Goal: Complete application form

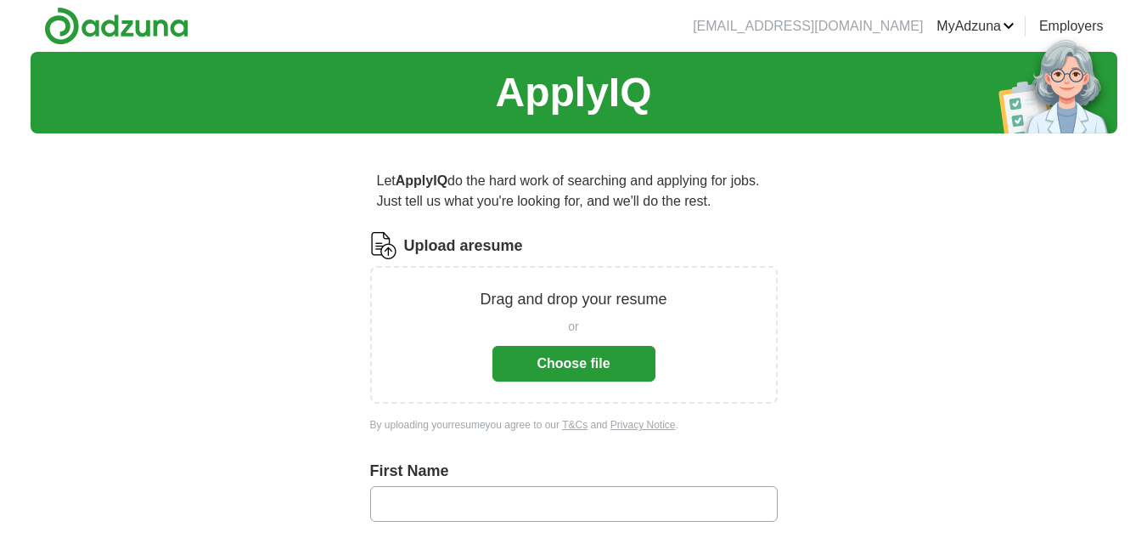
click at [575, 367] on button "Choose file" at bounding box center [574, 364] width 163 height 36
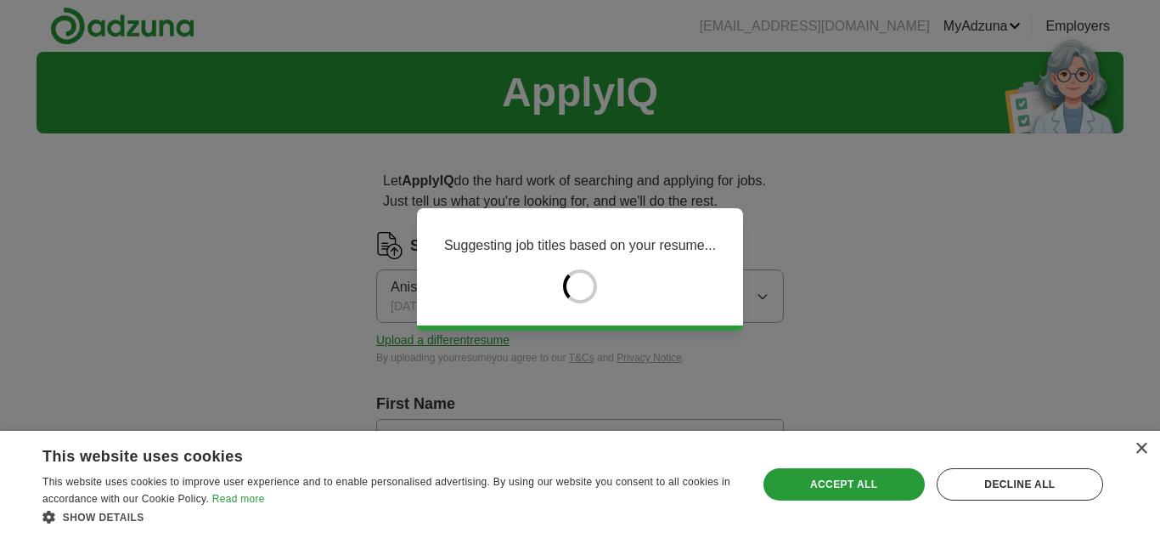
type input "*****"
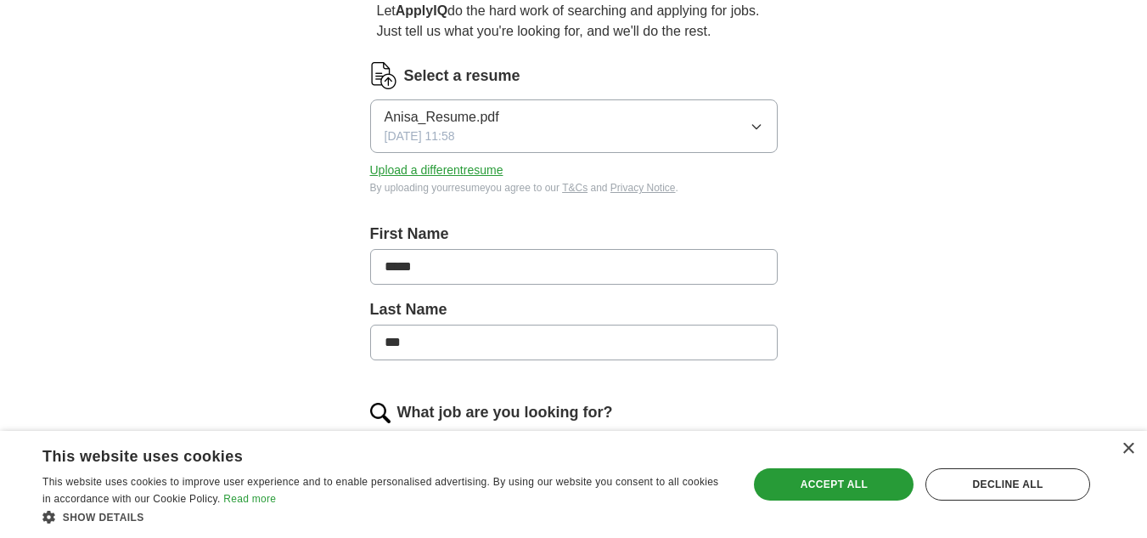
scroll to position [255, 0]
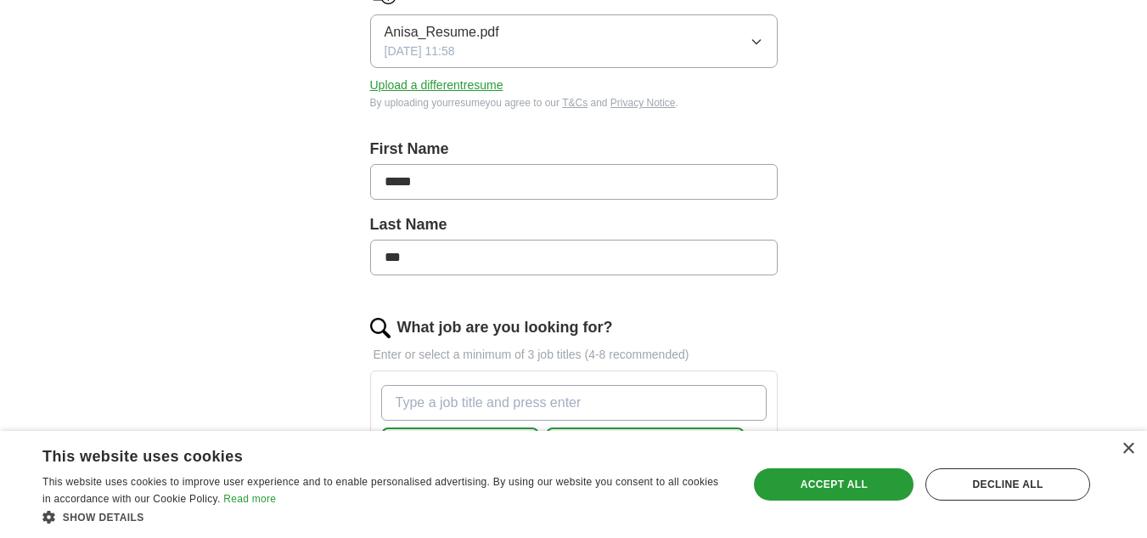
click at [429, 255] on input "***" at bounding box center [574, 257] width 408 height 36
type input "*"
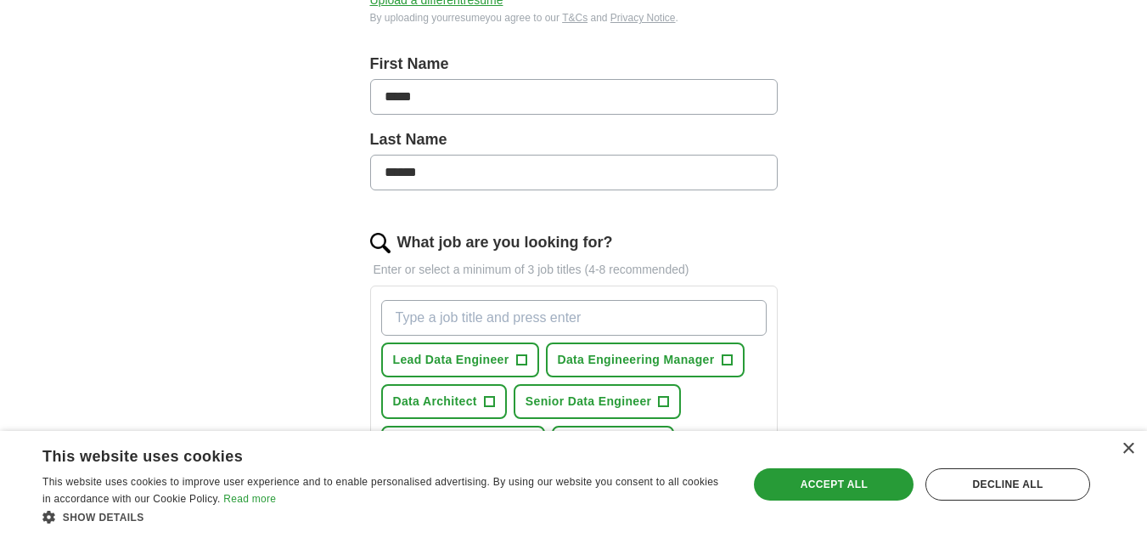
type input "******"
click at [522, 358] on span "+" at bounding box center [521, 360] width 10 height 14
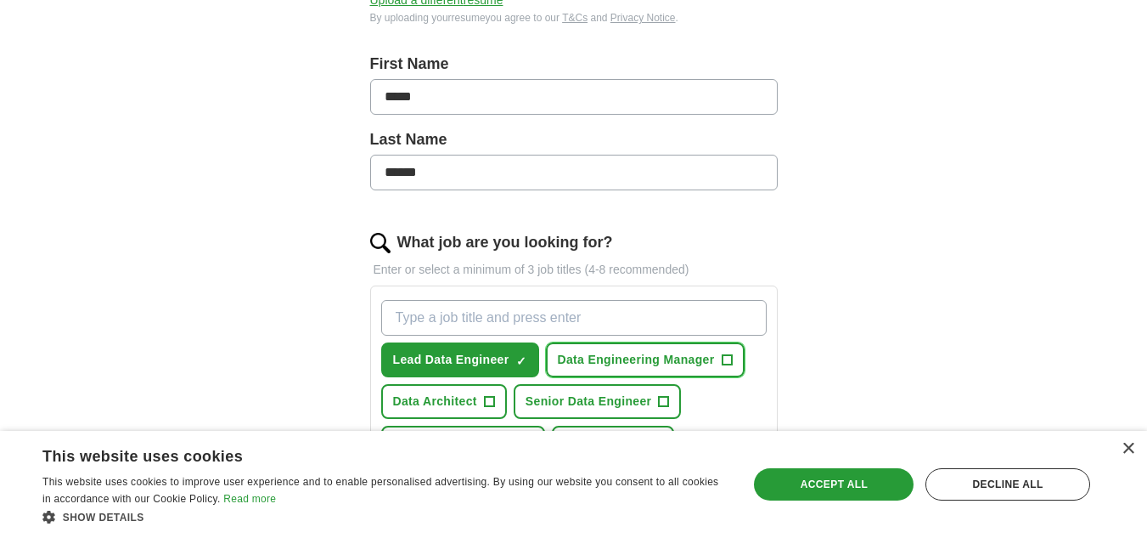
click at [724, 358] on span "+" at bounding box center [727, 360] width 10 height 14
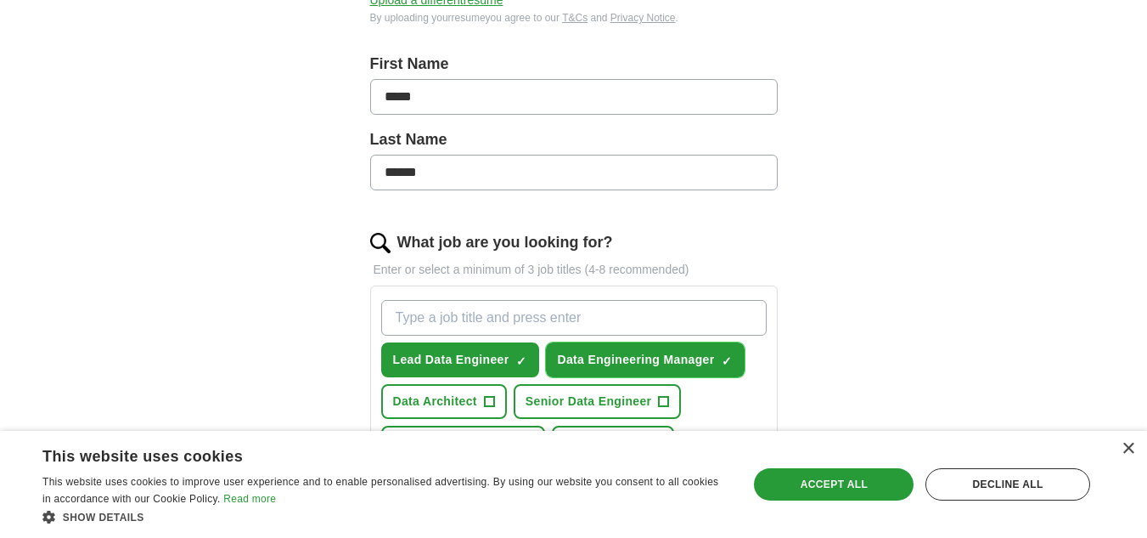
scroll to position [425, 0]
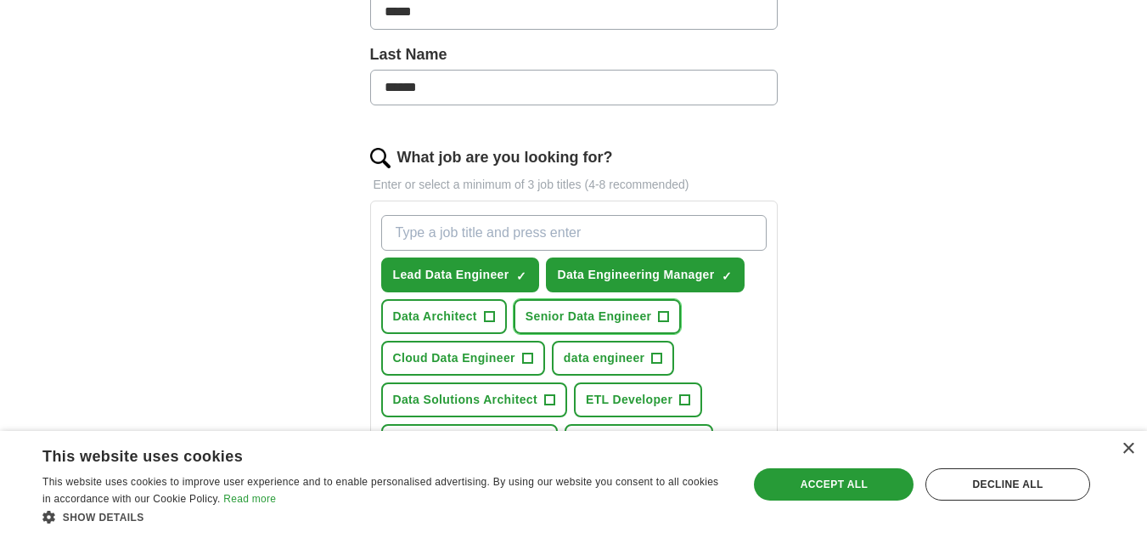
click at [662, 313] on span "+" at bounding box center [664, 317] width 10 height 14
click at [484, 310] on span "+" at bounding box center [489, 317] width 10 height 14
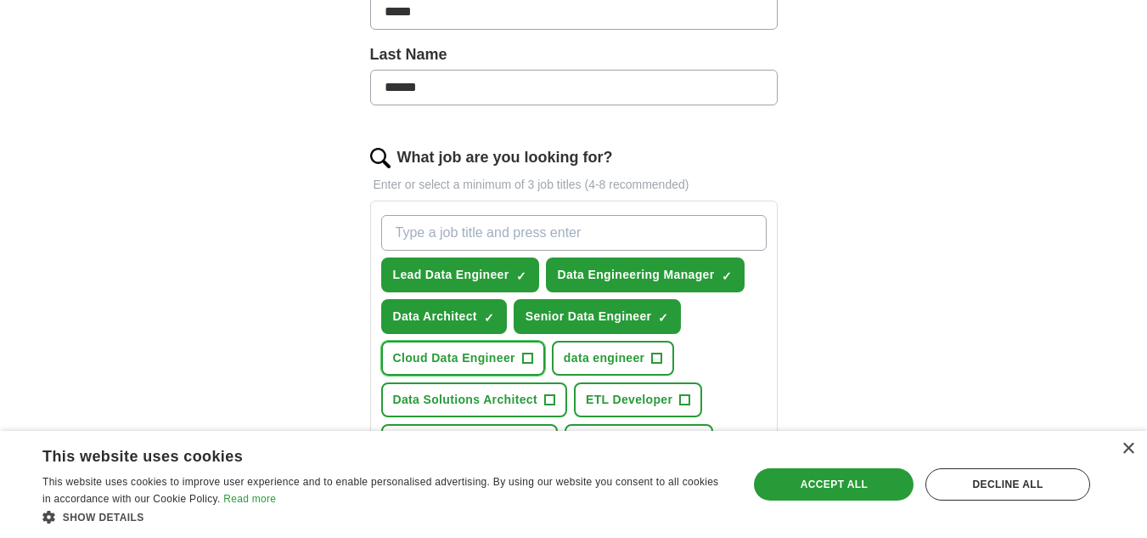
click at [510, 358] on span "Cloud Data Engineer" at bounding box center [454, 358] width 122 height 18
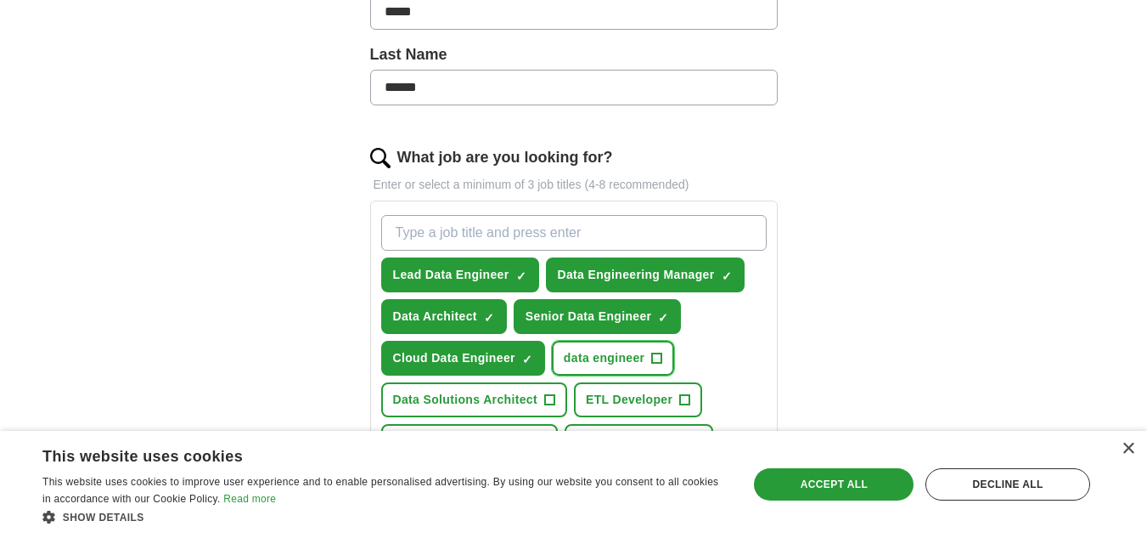
click at [653, 352] on span "+" at bounding box center [657, 359] width 10 height 14
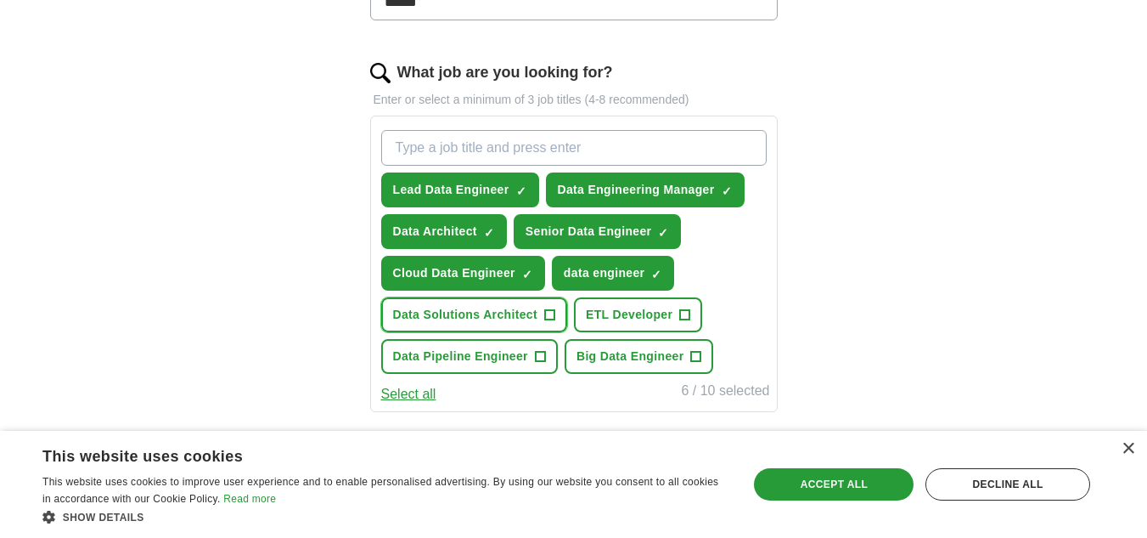
click at [540, 308] on button "Data Solutions Architect +" at bounding box center [474, 314] width 186 height 35
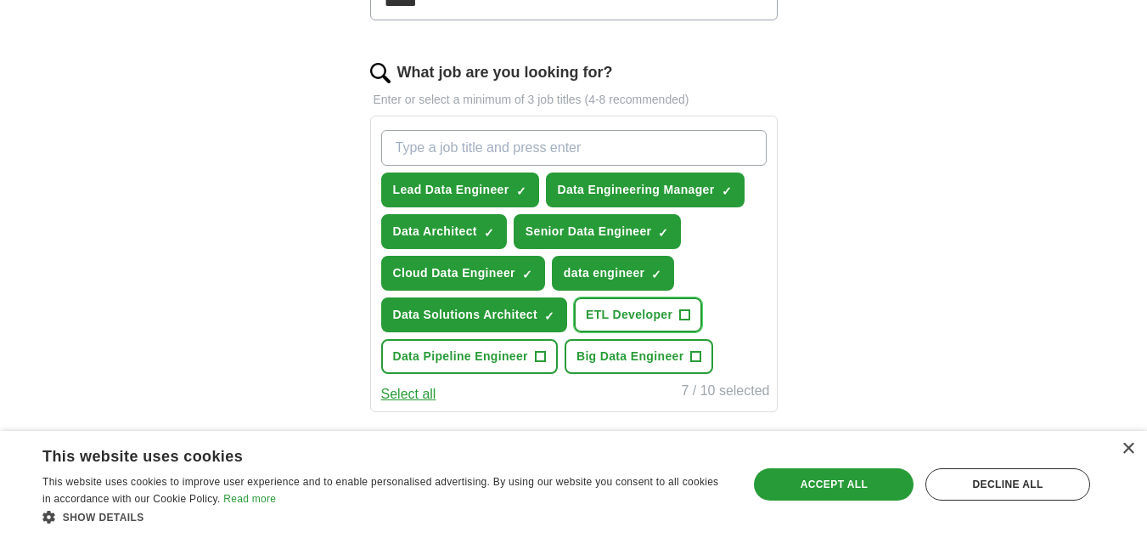
click at [690, 314] on span "+" at bounding box center [685, 315] width 10 height 14
drag, startPoint x: 543, startPoint y: 358, endPoint x: 589, endPoint y: 344, distance: 48.1
click at [544, 357] on span "+" at bounding box center [540, 357] width 10 height 14
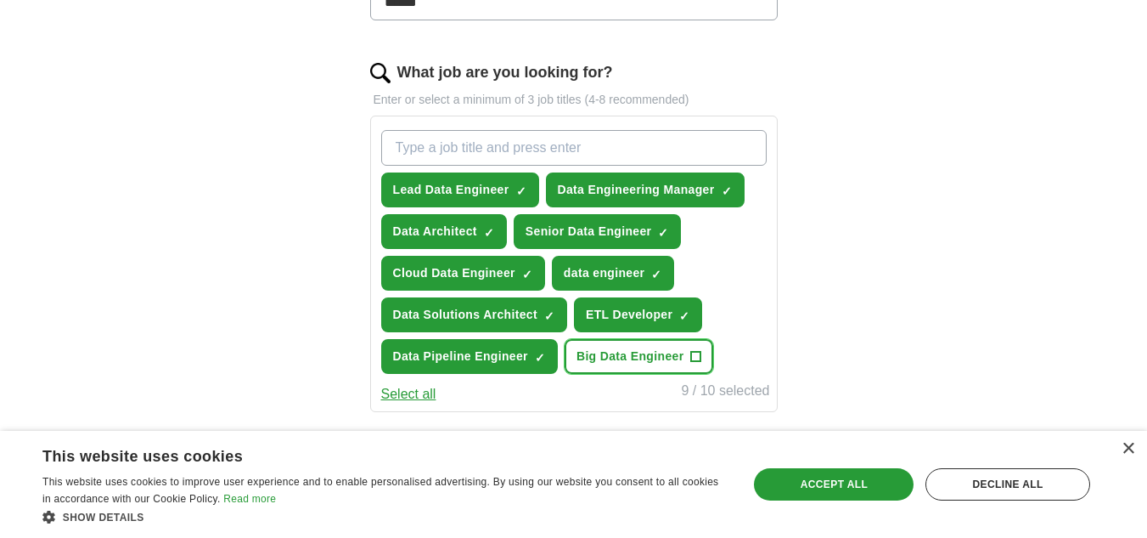
click at [695, 352] on span "+" at bounding box center [696, 357] width 10 height 14
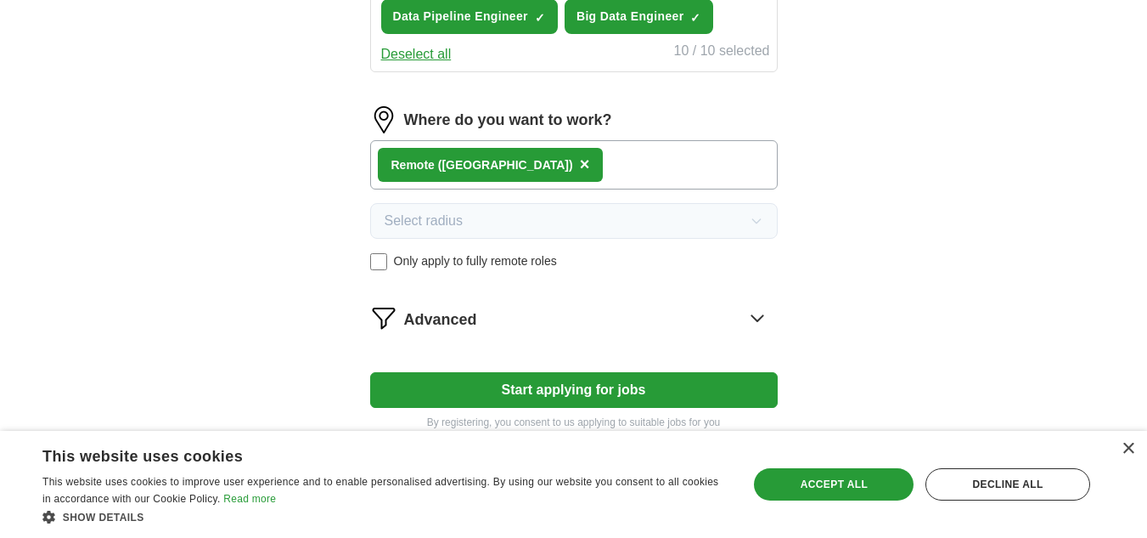
scroll to position [934, 0]
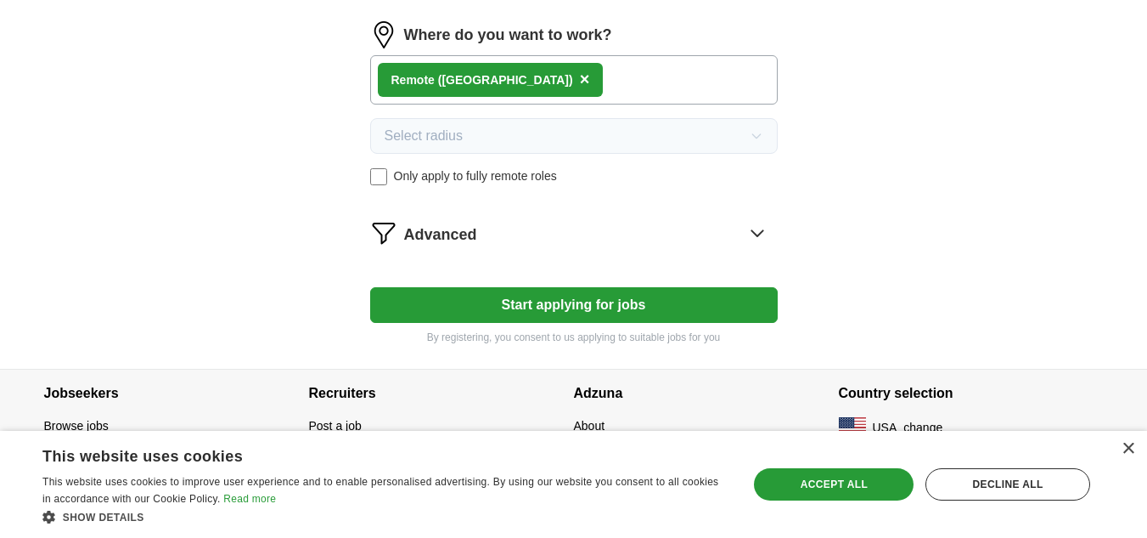
click at [757, 233] on icon at bounding box center [757, 232] width 27 height 27
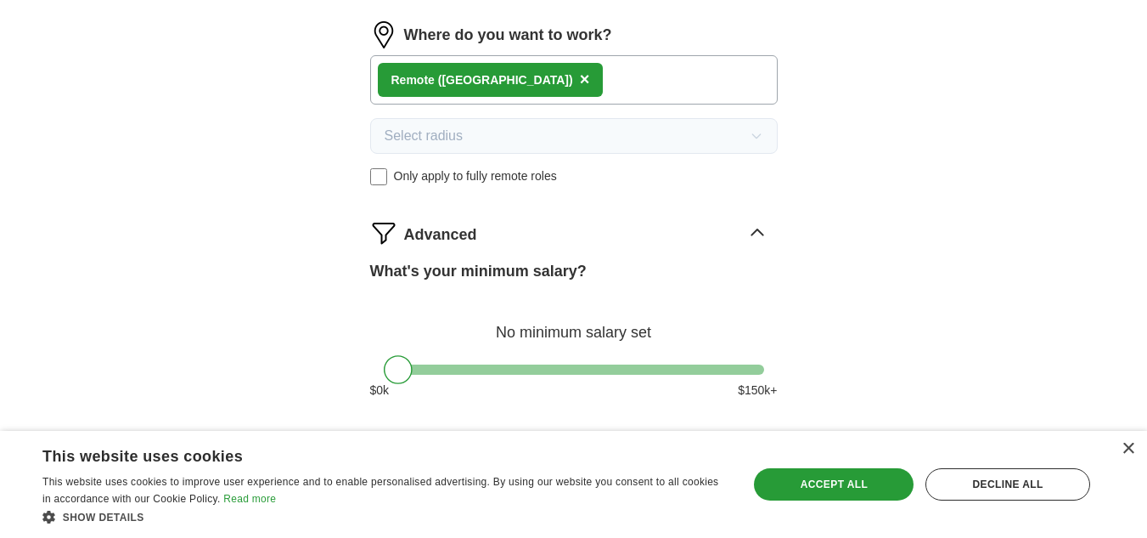
scroll to position [1019, 0]
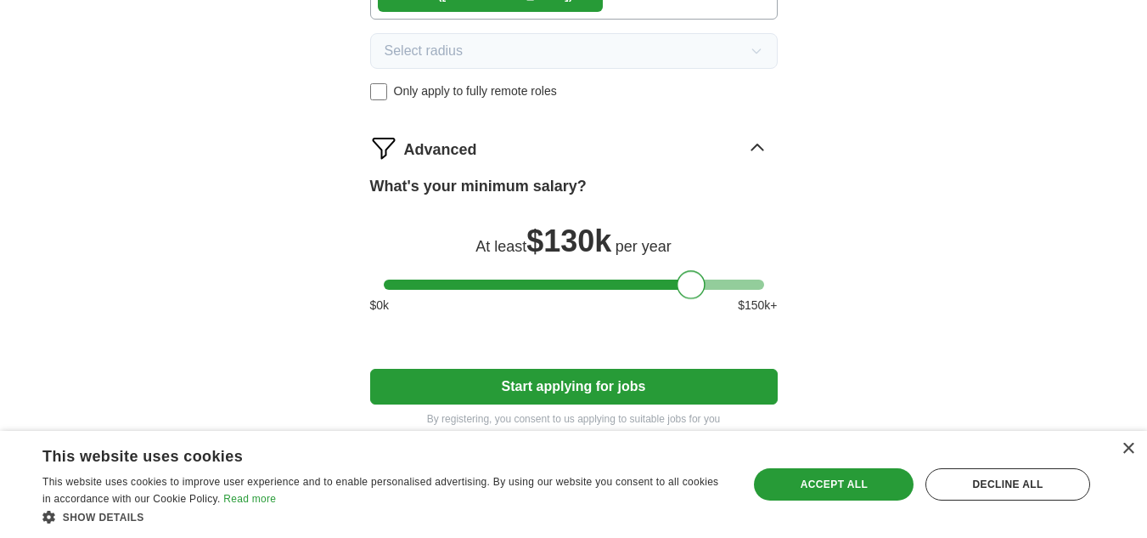
drag, startPoint x: 397, startPoint y: 284, endPoint x: 690, endPoint y: 282, distance: 293.0
click at [690, 282] on div at bounding box center [691, 284] width 29 height 29
click at [576, 385] on button "Start applying for jobs" at bounding box center [574, 387] width 408 height 36
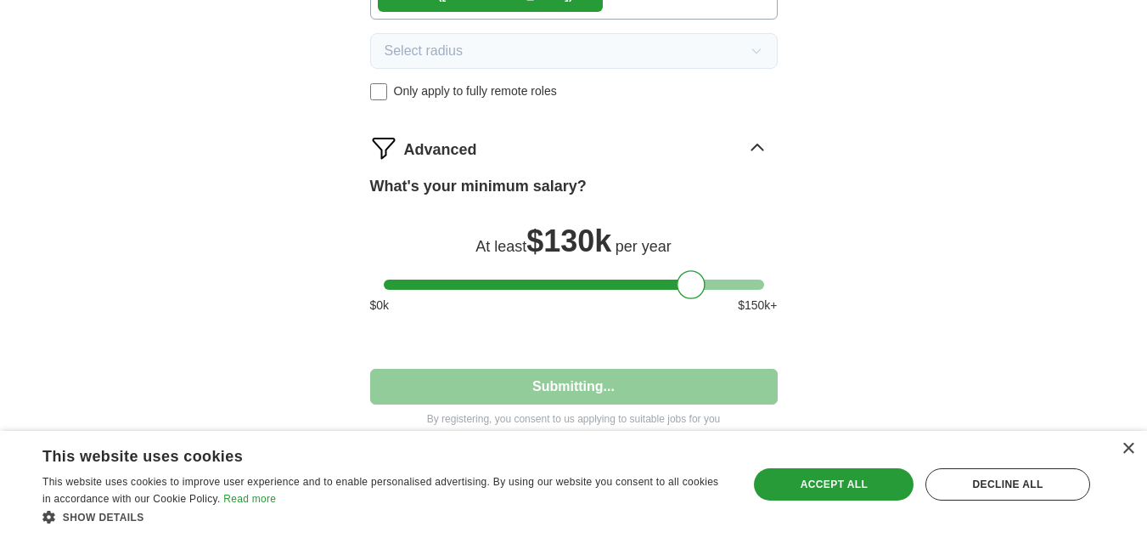
scroll to position [0, 0]
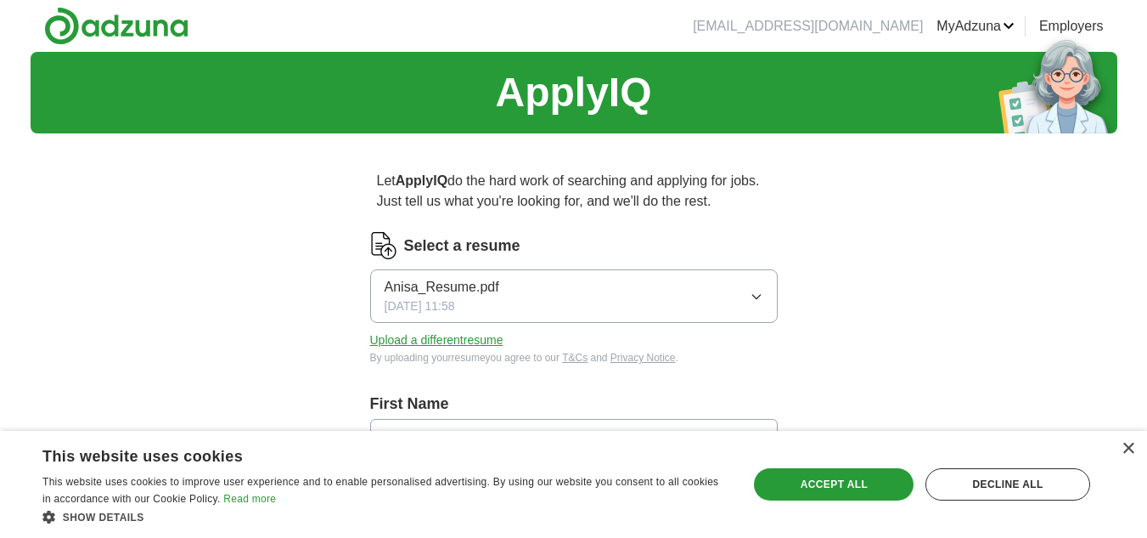
select select "**"
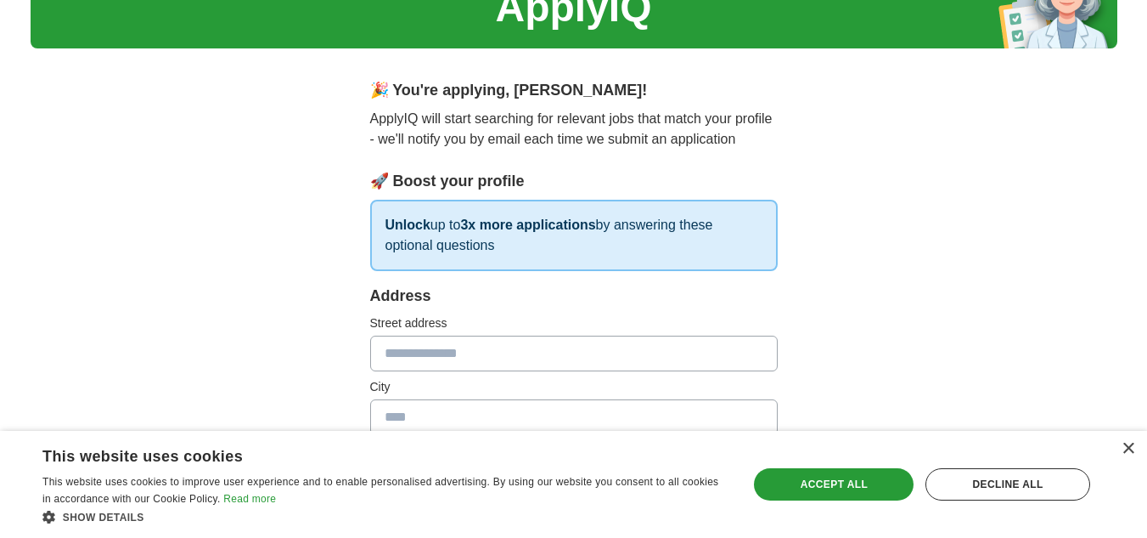
scroll to position [170, 0]
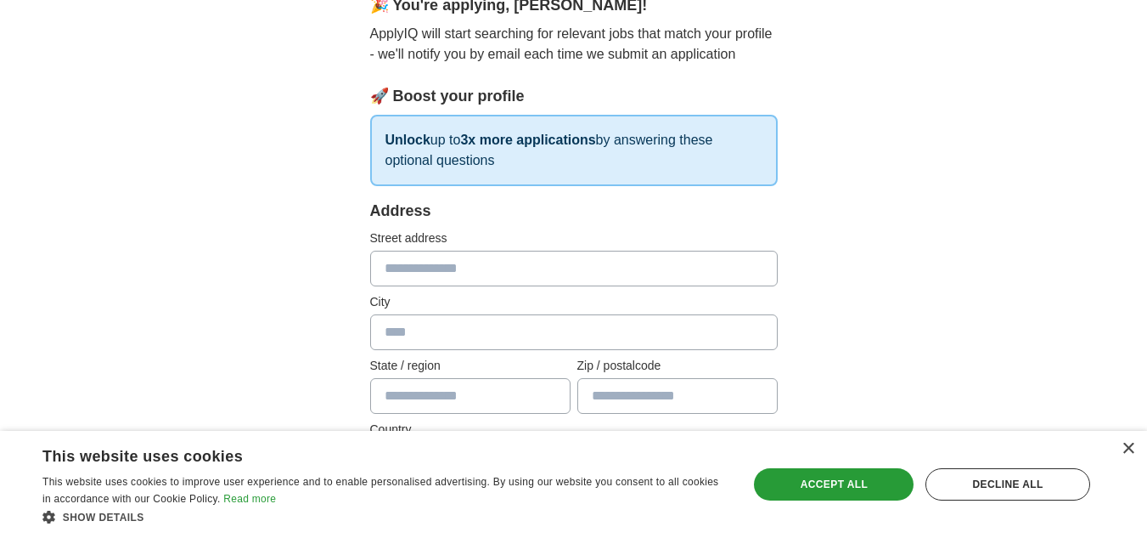
click at [432, 263] on input "text" at bounding box center [574, 269] width 408 height 36
type input "**********"
type input "**"
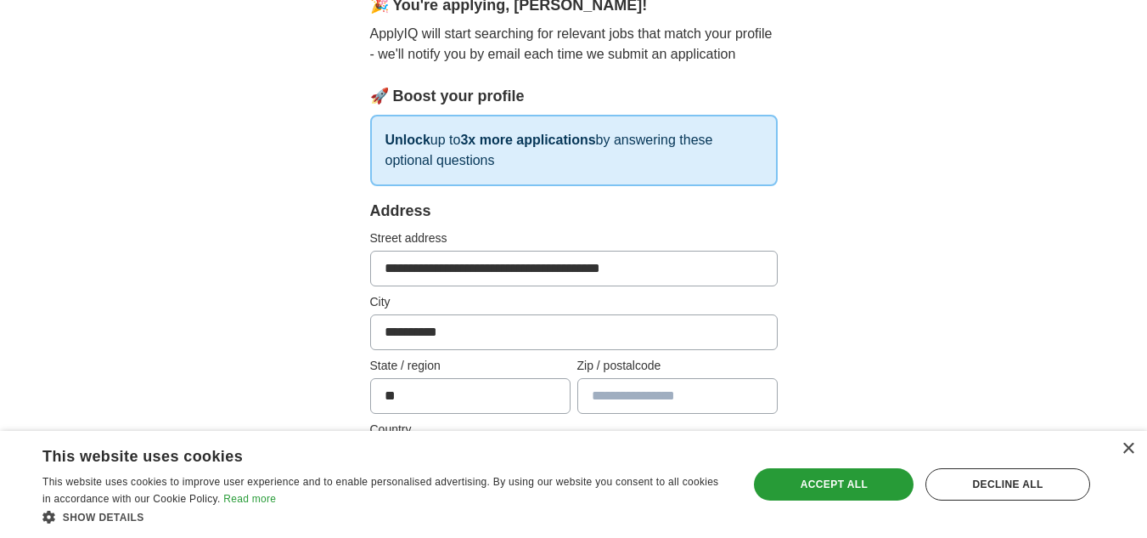
type input "*****"
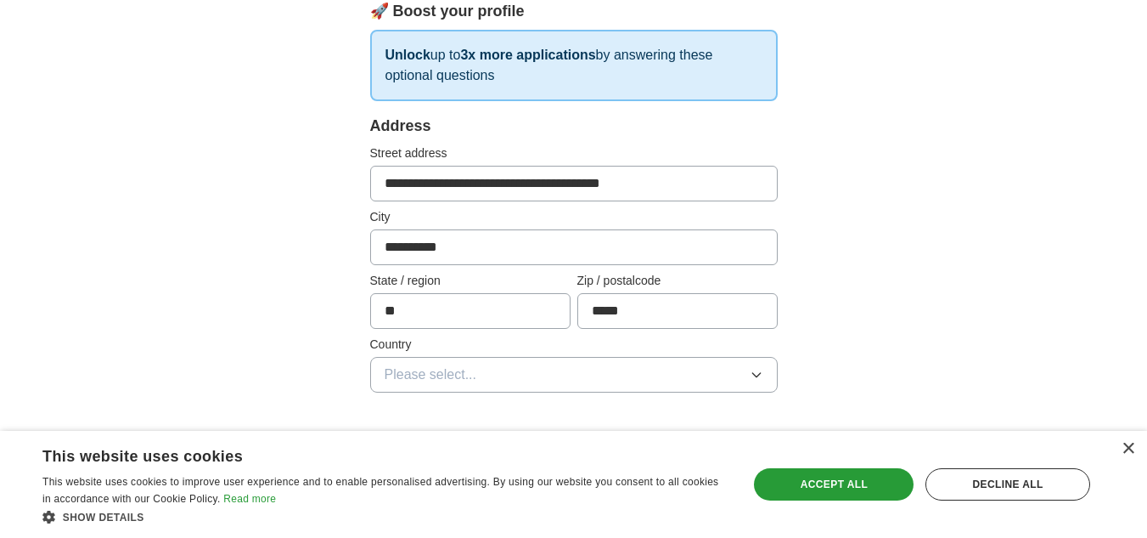
scroll to position [340, 0]
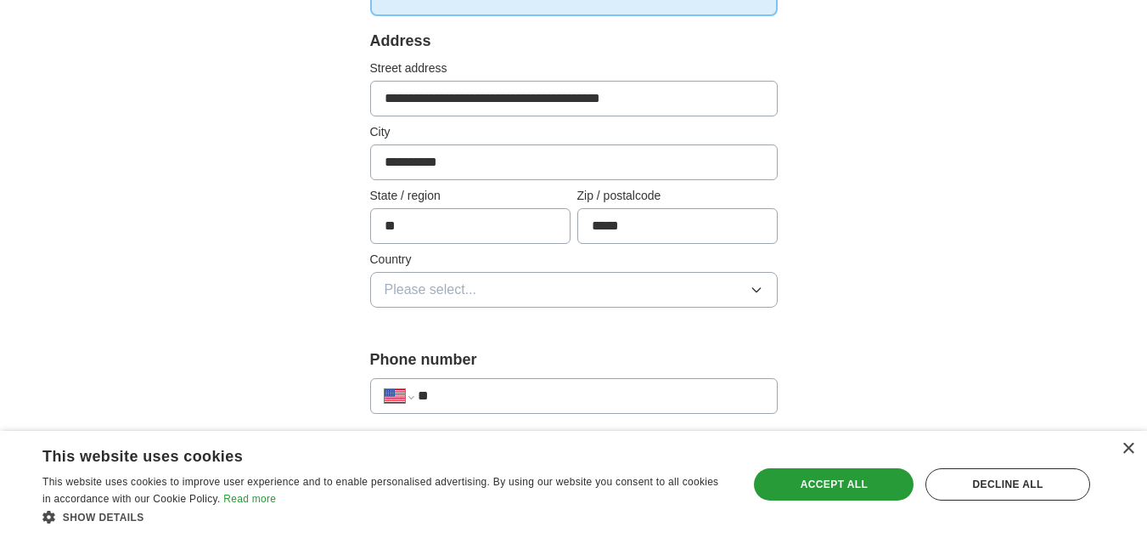
click at [754, 287] on icon "button" at bounding box center [757, 290] width 14 height 14
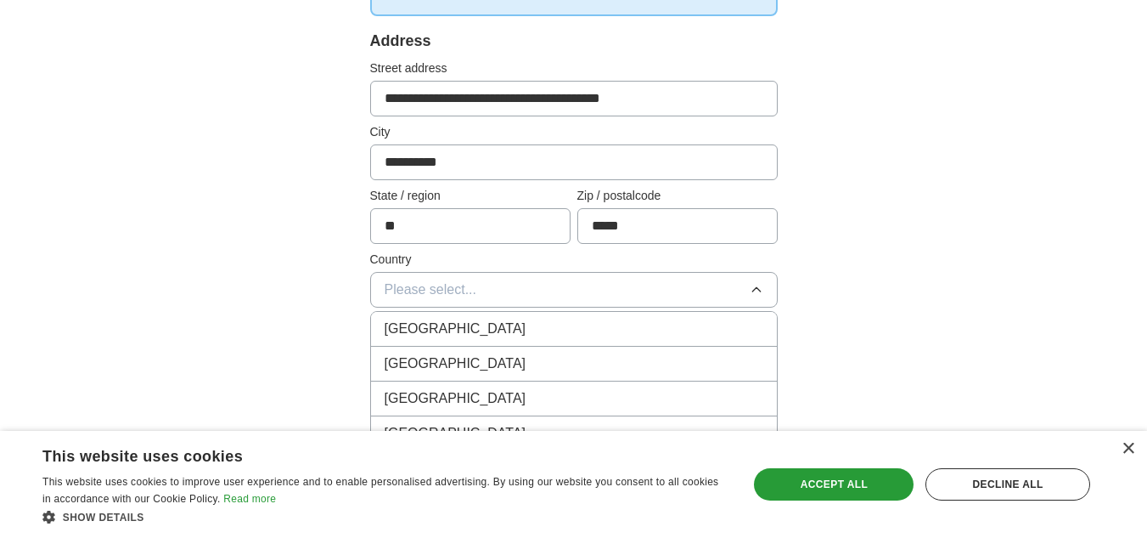
click at [659, 363] on div "[GEOGRAPHIC_DATA]" at bounding box center [574, 363] width 379 height 20
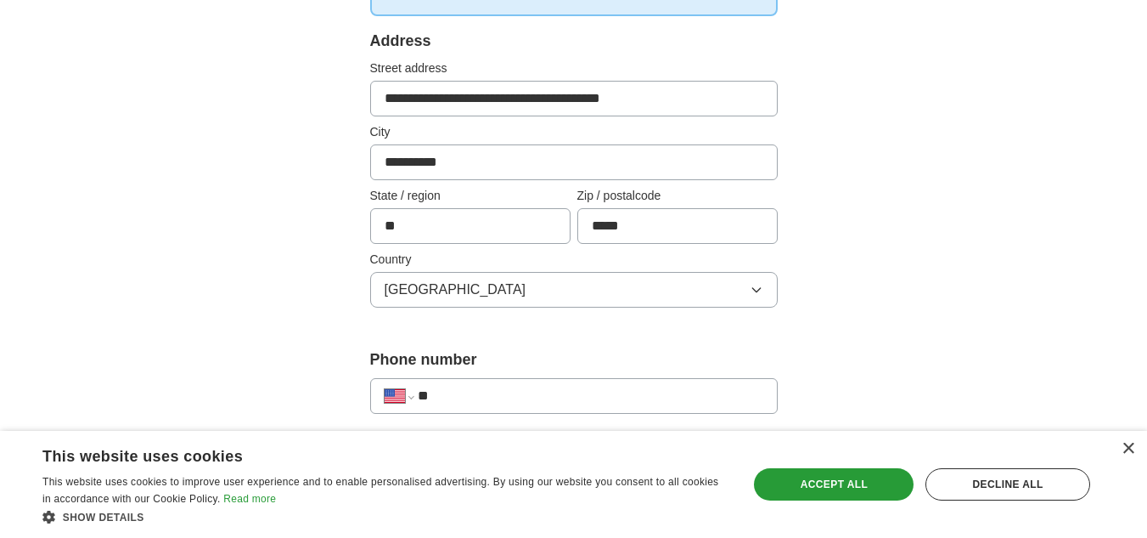
scroll to position [425, 0]
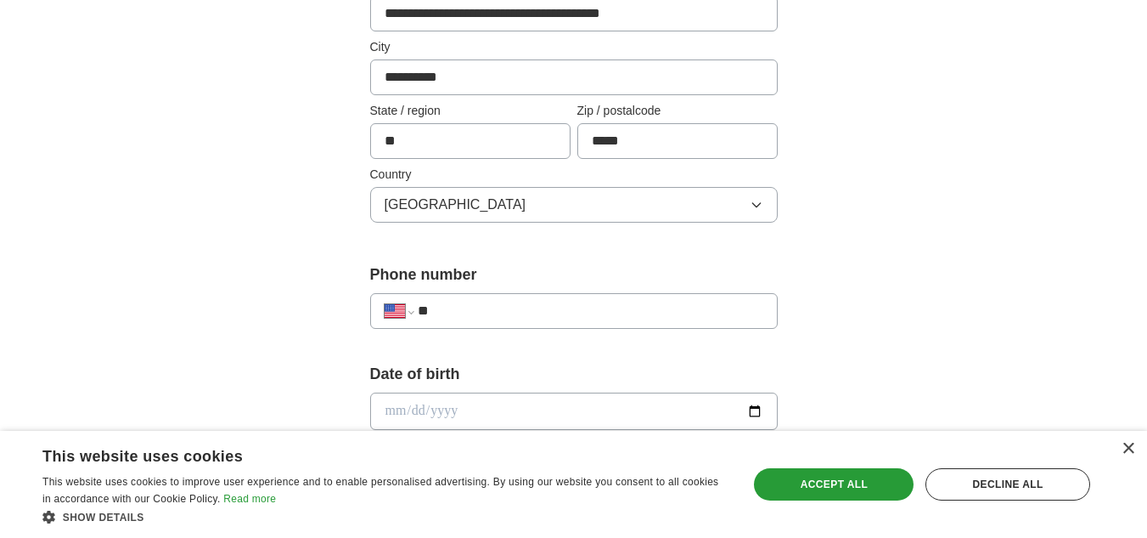
click at [459, 315] on input "**" at bounding box center [590, 311] width 345 height 20
click at [501, 305] on input "**********" at bounding box center [590, 311] width 345 height 20
type input "**********"
click at [475, 410] on input "date" at bounding box center [574, 410] width 408 height 37
type input "**********"
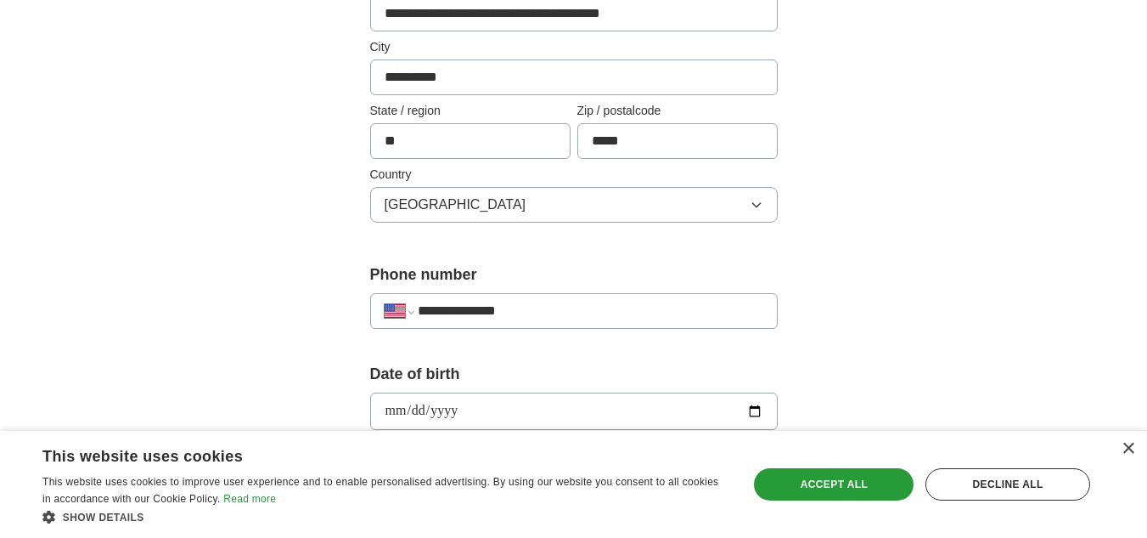
scroll to position [594, 0]
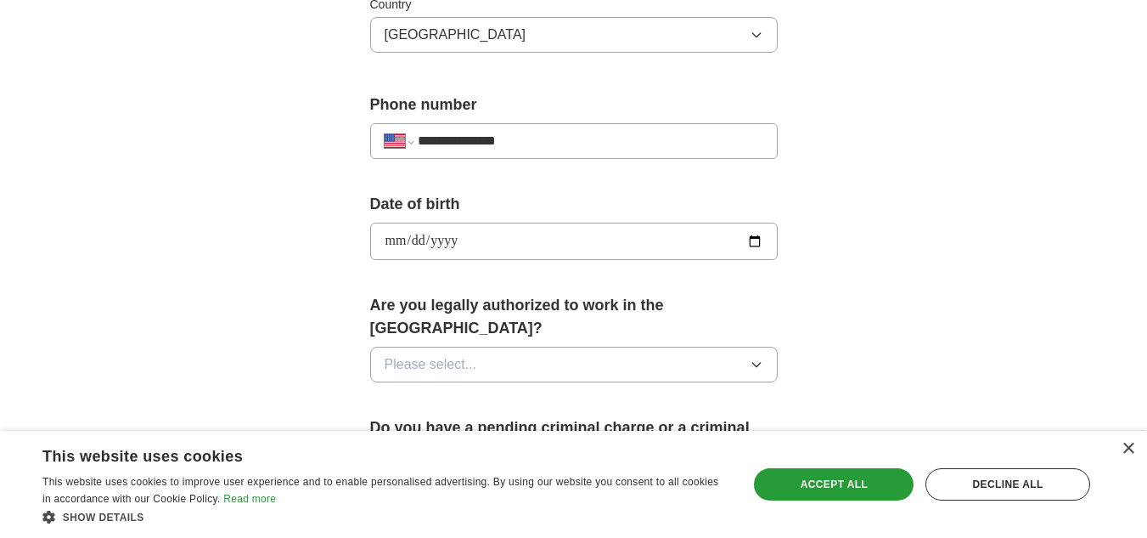
click at [756, 358] on icon "button" at bounding box center [757, 365] width 14 height 14
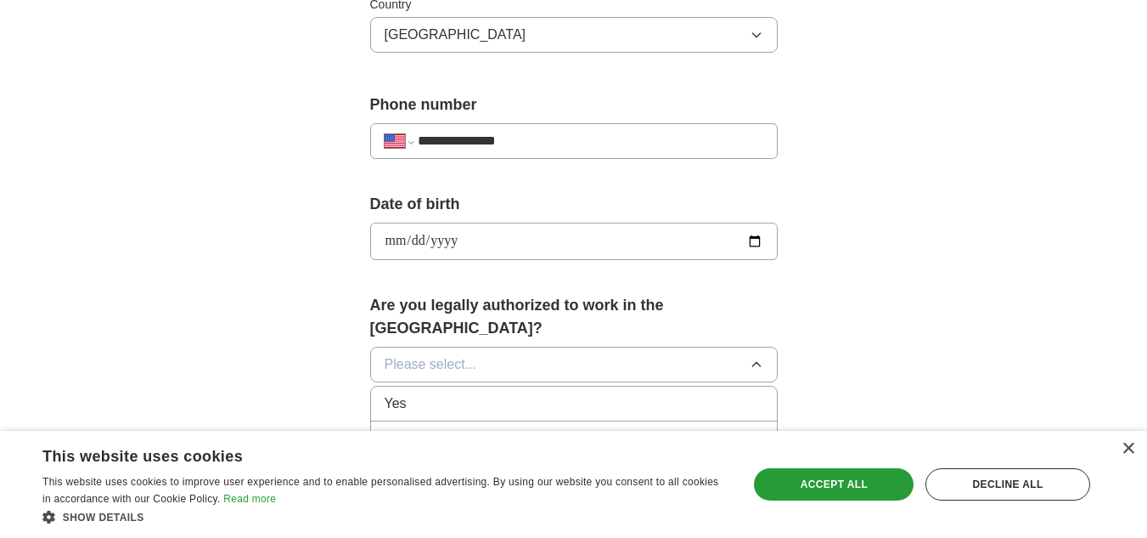
click at [640, 393] on div "Yes" at bounding box center [574, 403] width 379 height 20
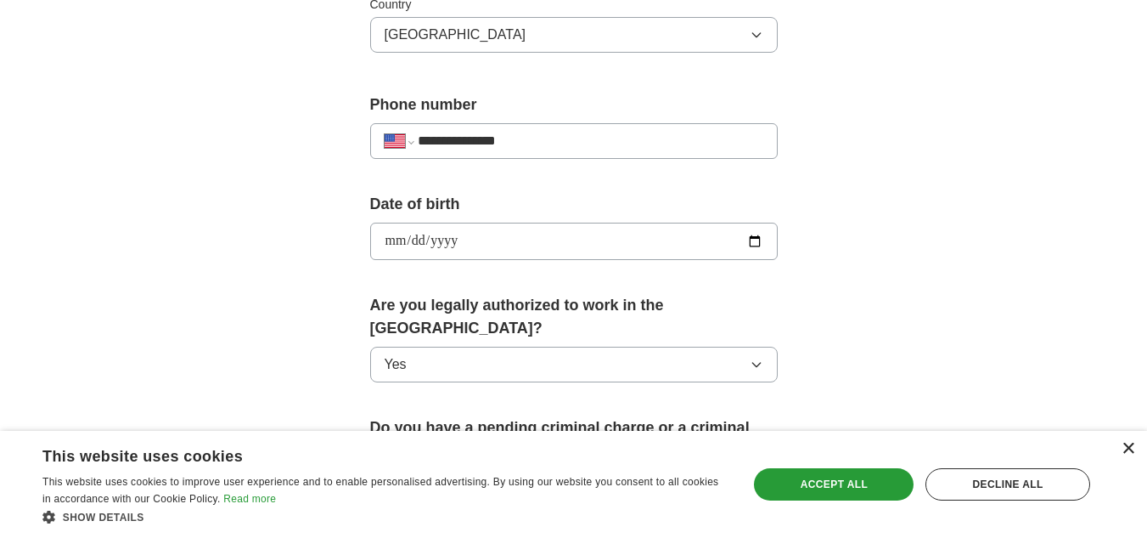
click at [1129, 448] on div "×" at bounding box center [1128, 448] width 13 height 13
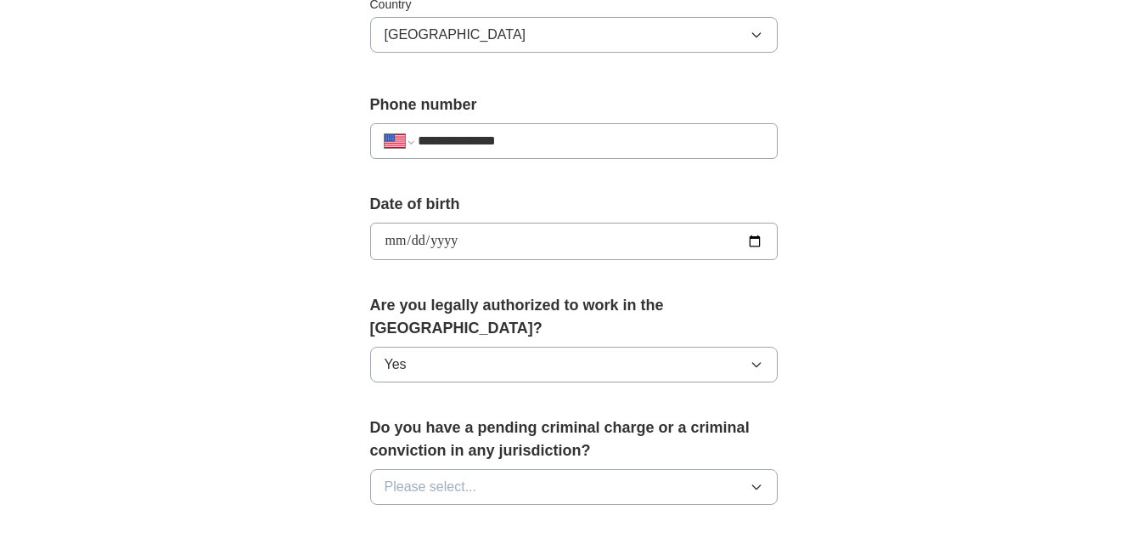
scroll to position [764, 0]
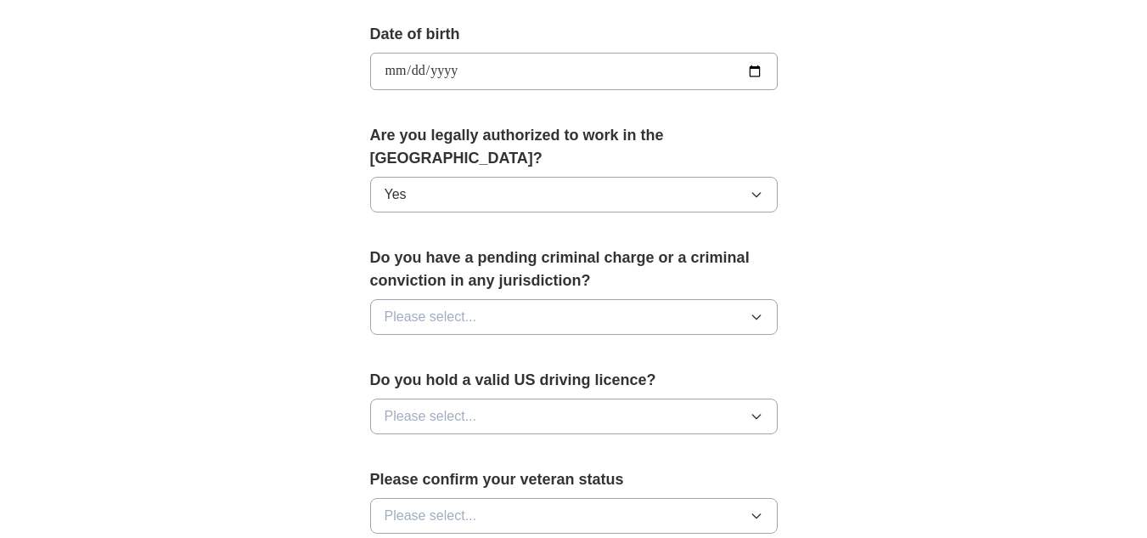
click at [758, 310] on icon "button" at bounding box center [757, 317] width 14 height 14
click at [589, 380] on div "No" at bounding box center [574, 390] width 379 height 20
click at [758, 409] on icon "button" at bounding box center [757, 416] width 14 height 14
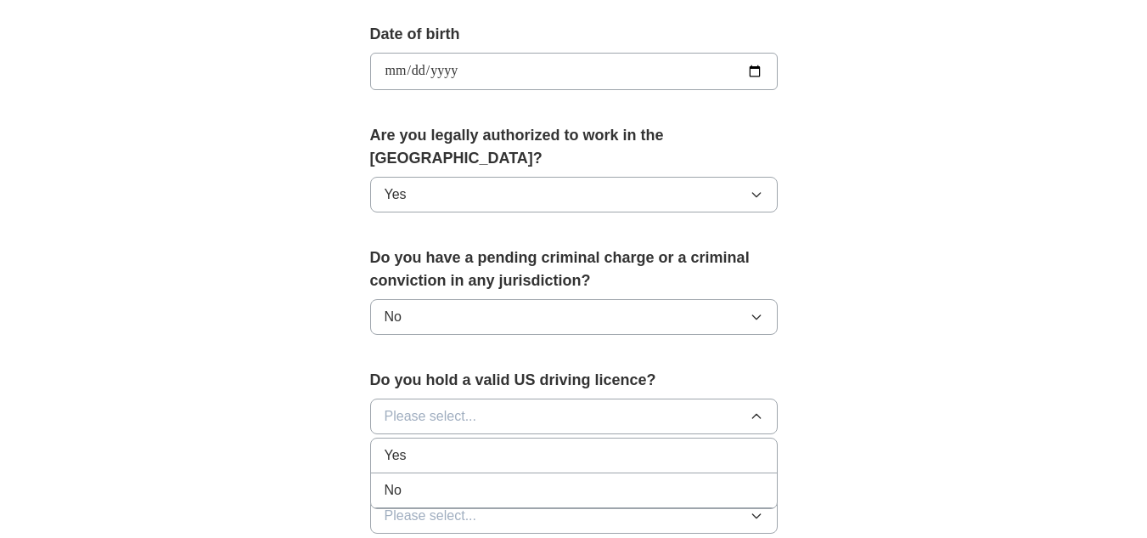
click at [661, 445] on div "Yes" at bounding box center [574, 455] width 379 height 20
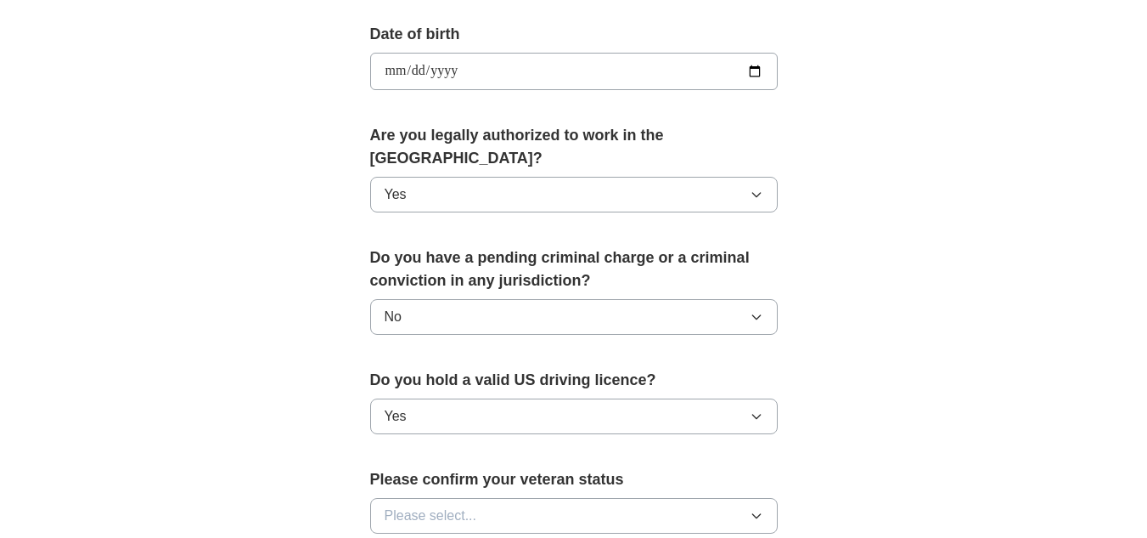
scroll to position [849, 0]
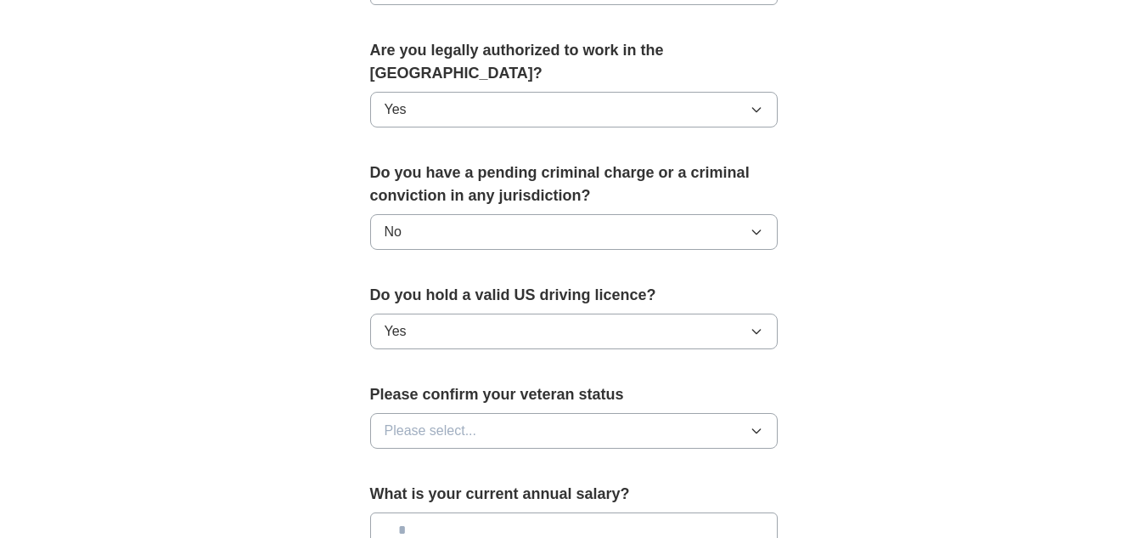
click at [754, 424] on icon "button" at bounding box center [757, 431] width 14 height 14
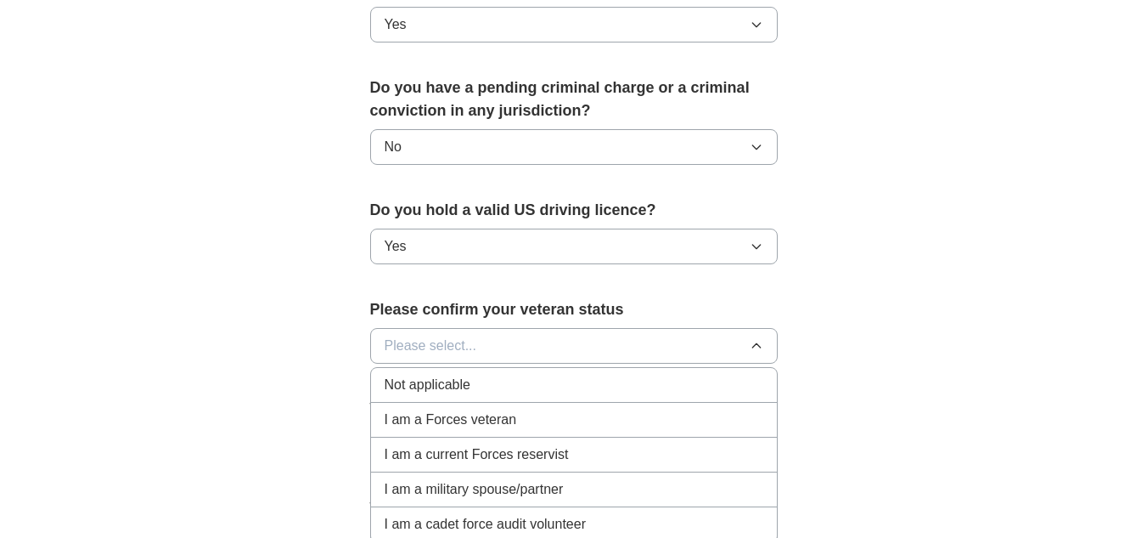
scroll to position [1019, 0]
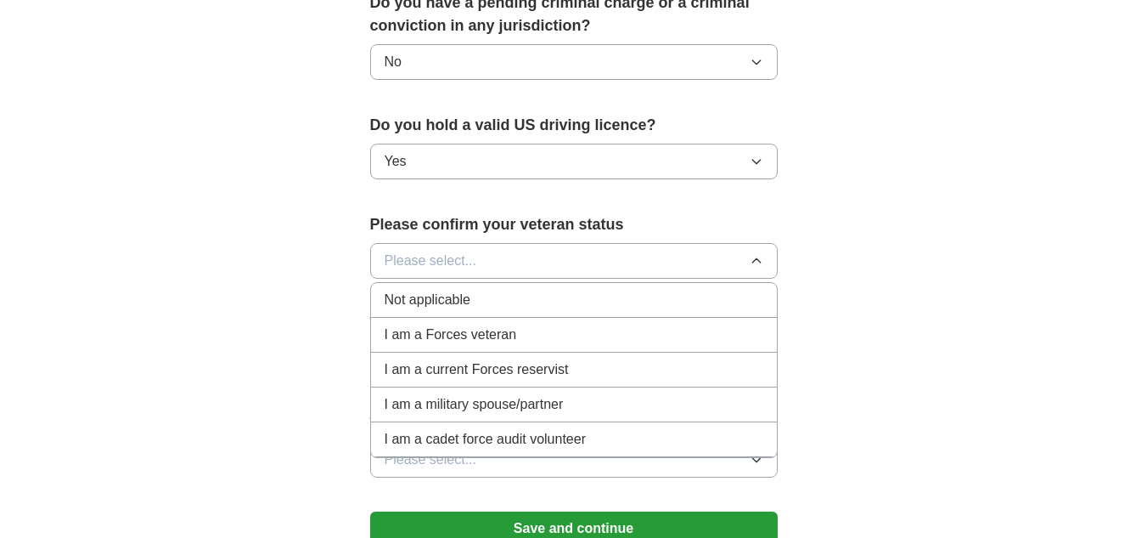
click at [532, 283] on li "Not applicable" at bounding box center [574, 300] width 406 height 35
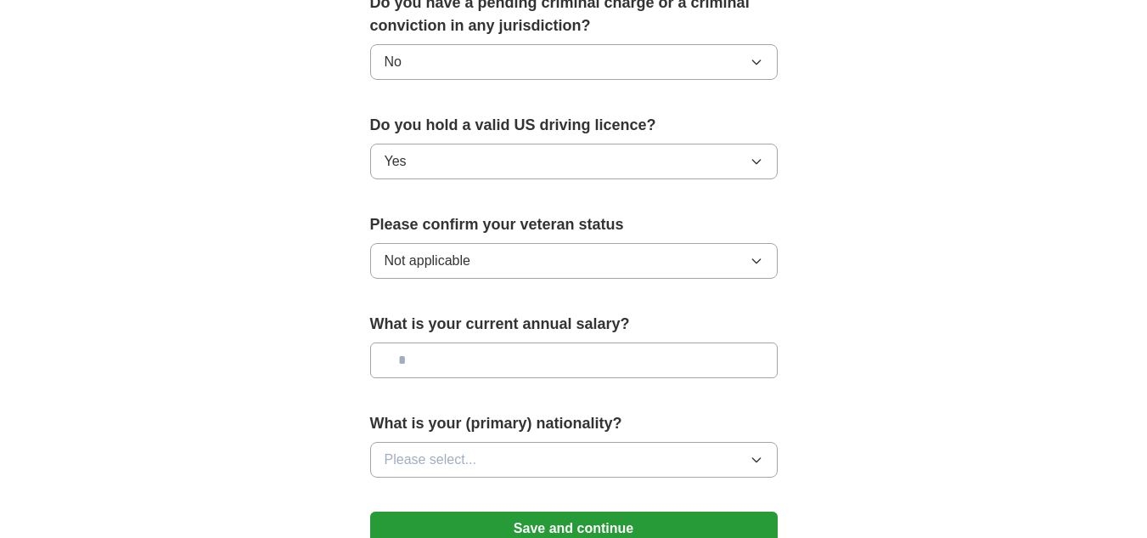
click at [513, 342] on input "text" at bounding box center [574, 360] width 408 height 36
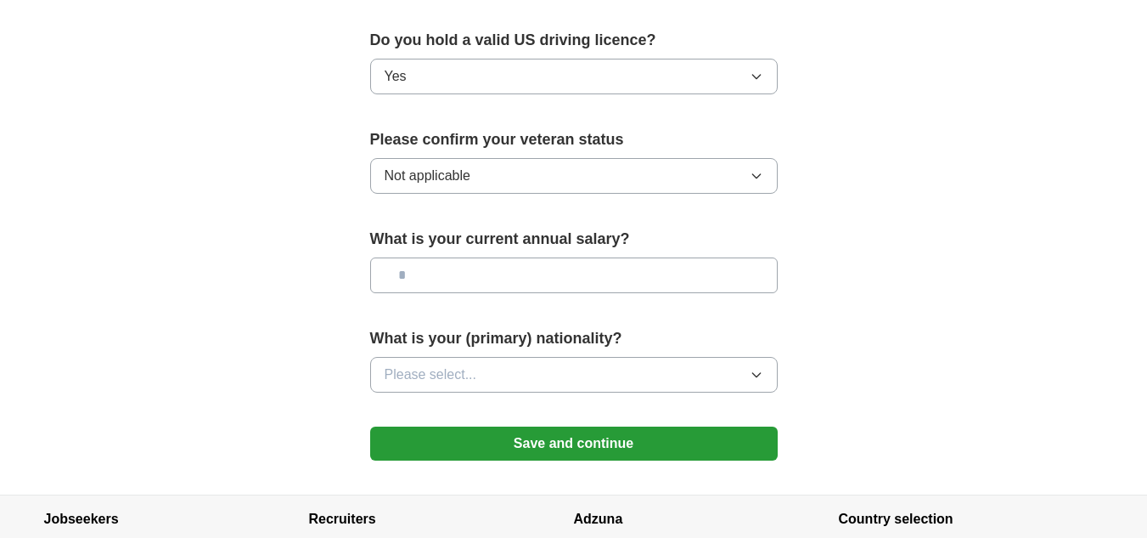
scroll to position [1189, 0]
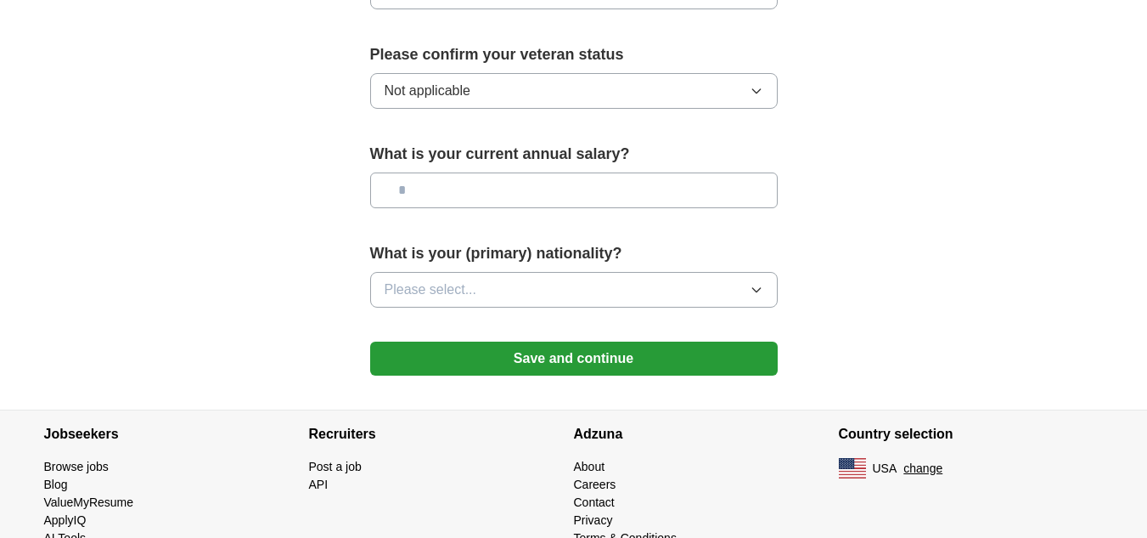
click at [755, 283] on icon "button" at bounding box center [757, 290] width 14 height 14
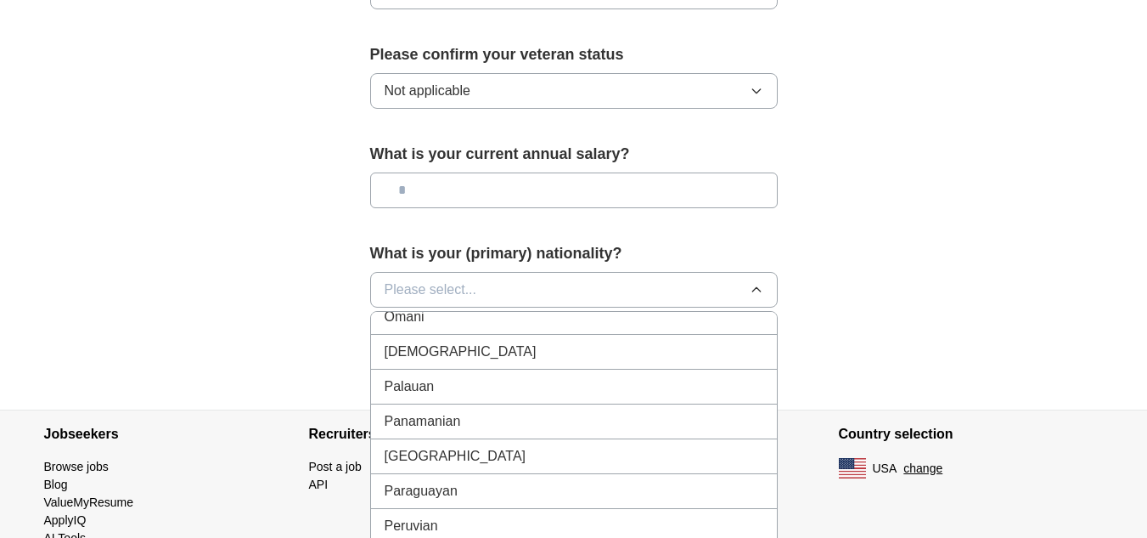
scroll to position [4672, 0]
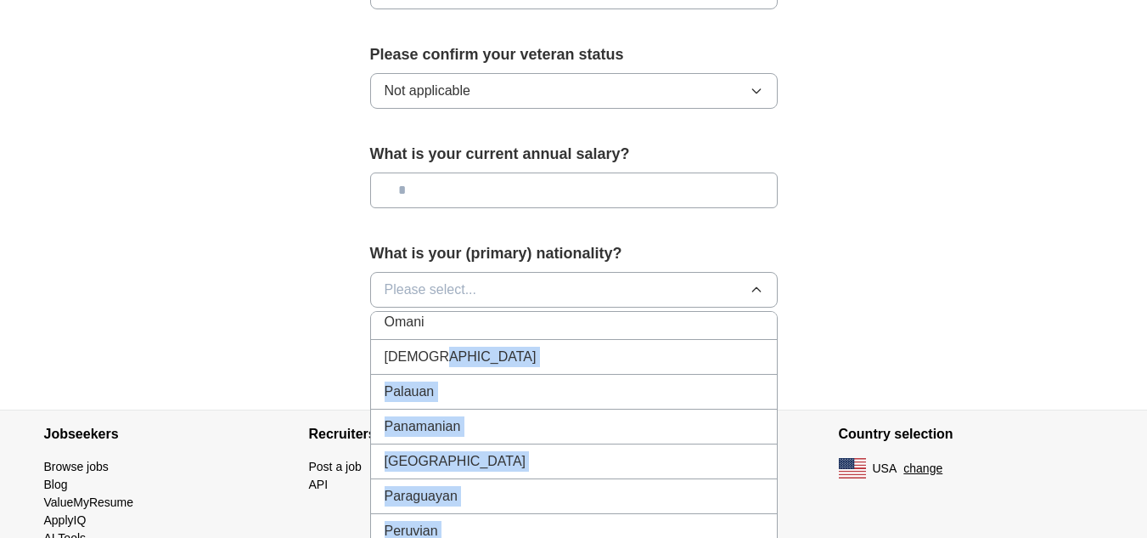
drag, startPoint x: 820, startPoint y: 401, endPoint x: 857, endPoint y: 343, distance: 68.3
click at [426, 340] on li "[DEMOGRAPHIC_DATA]" at bounding box center [574, 357] width 406 height 35
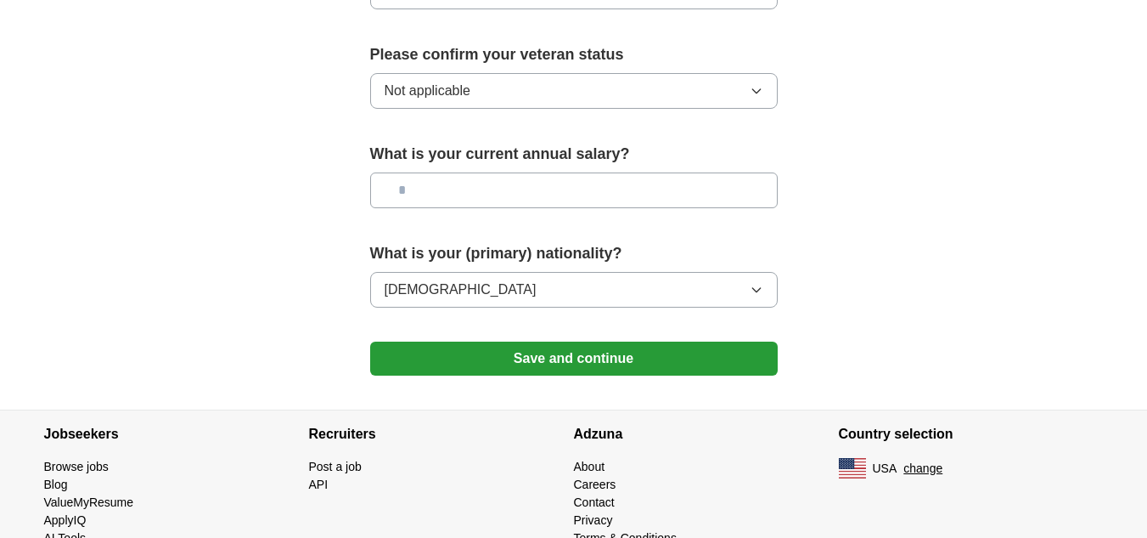
click at [573, 341] on button "Save and continue" at bounding box center [574, 358] width 408 height 34
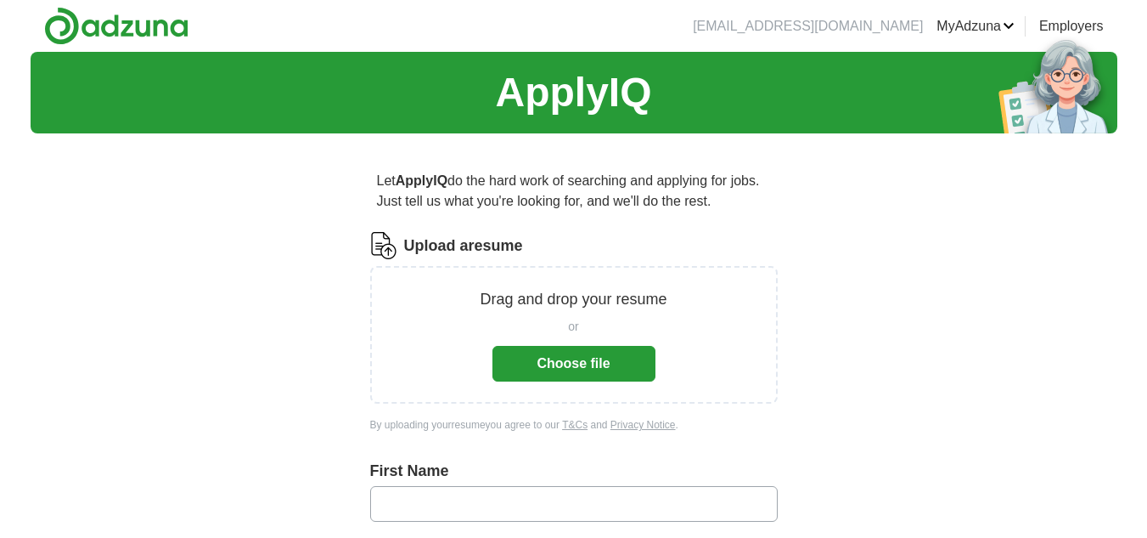
scroll to position [758, 0]
